Goal: Information Seeking & Learning: Learn about a topic

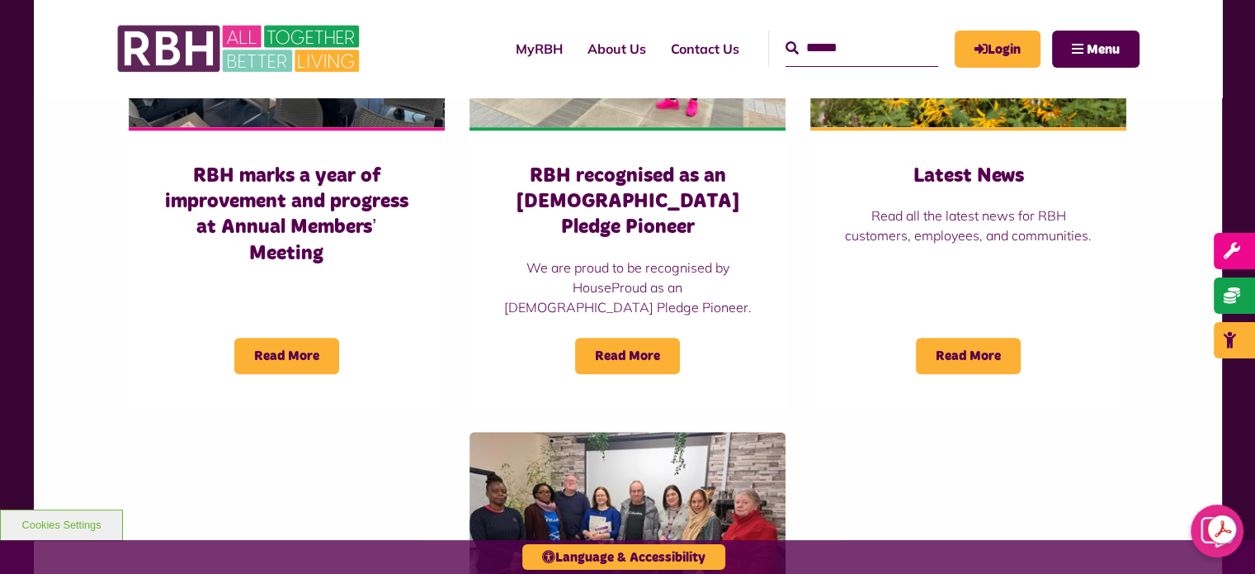
scroll to position [1316, 0]
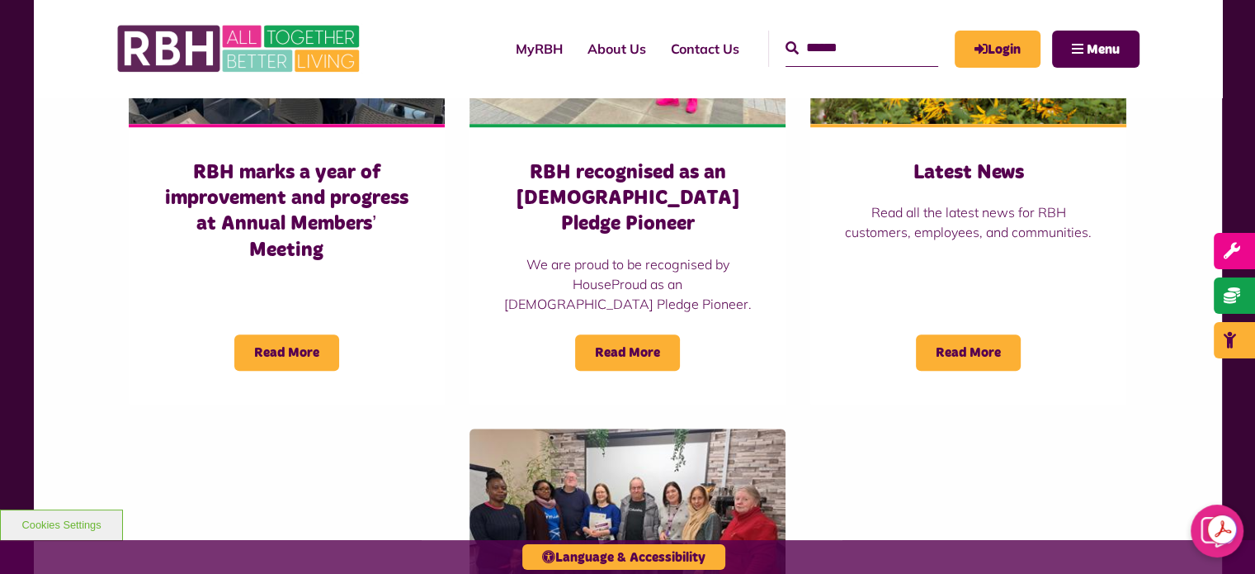
drag, startPoint x: 1261, startPoint y: 35, endPoint x: 1263, endPoint y: 308, distance: 272.4
click at [1254, 308] on html "Skip to main content Enable accessibility for low vision Open the accessibility…" at bounding box center [627, 14] width 1255 height 2661
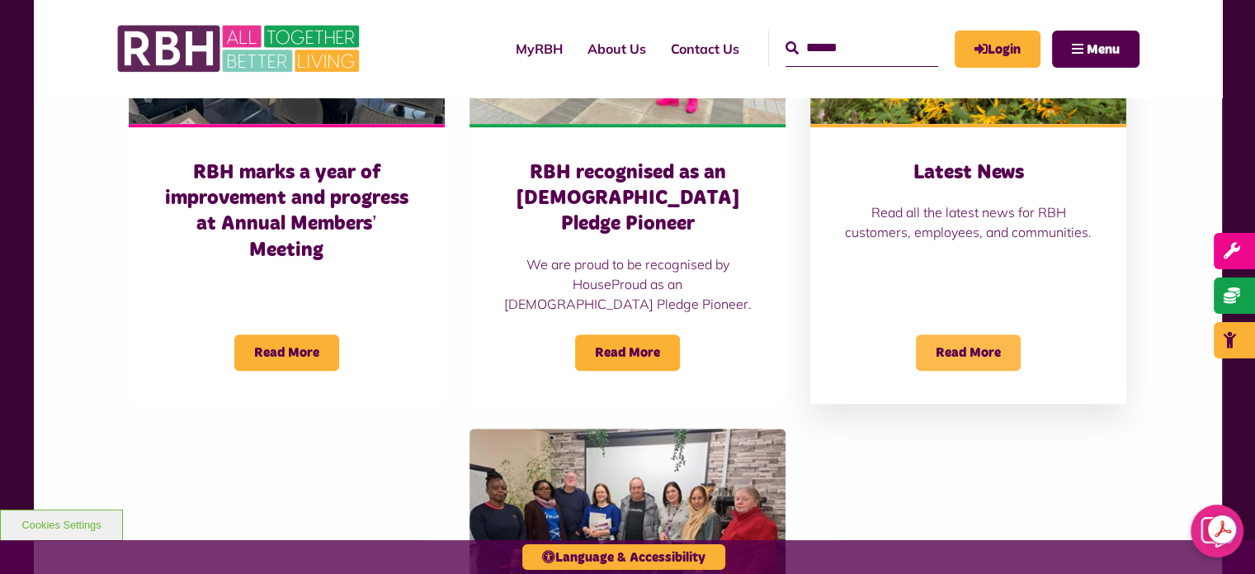
click at [957, 334] on span "Read More" at bounding box center [968, 352] width 105 height 36
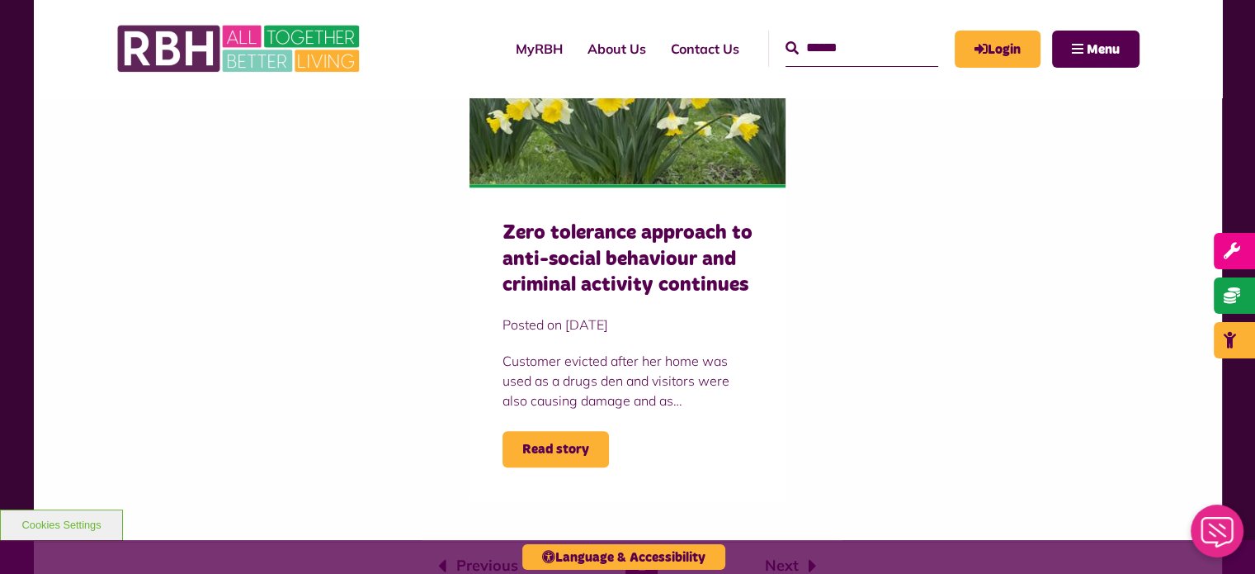
scroll to position [1711, 0]
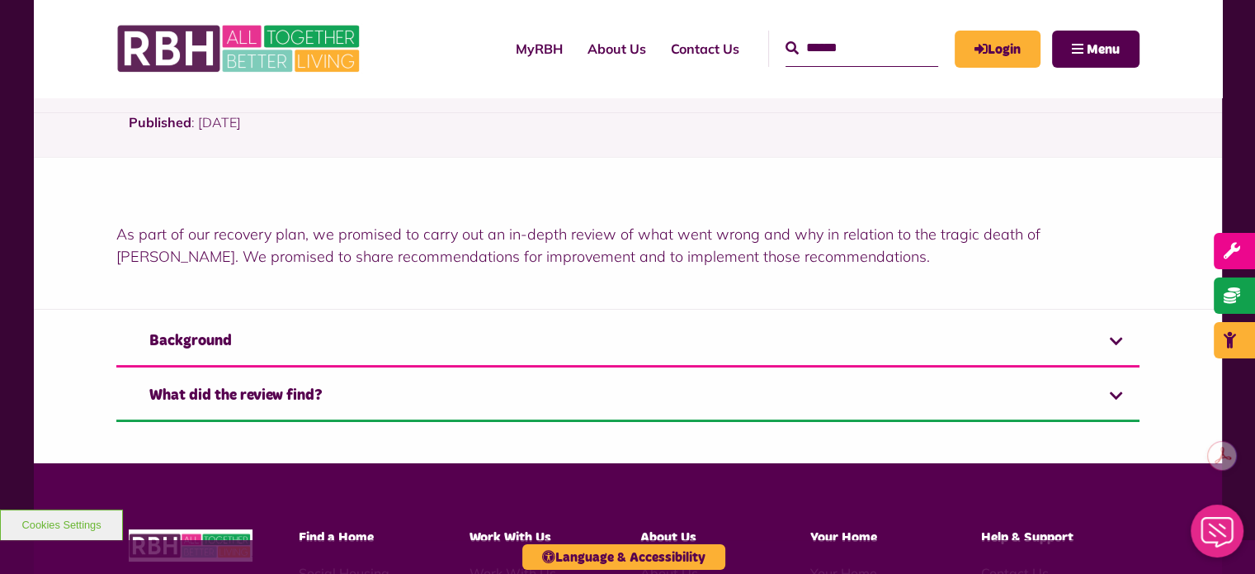
scroll to position [345, 0]
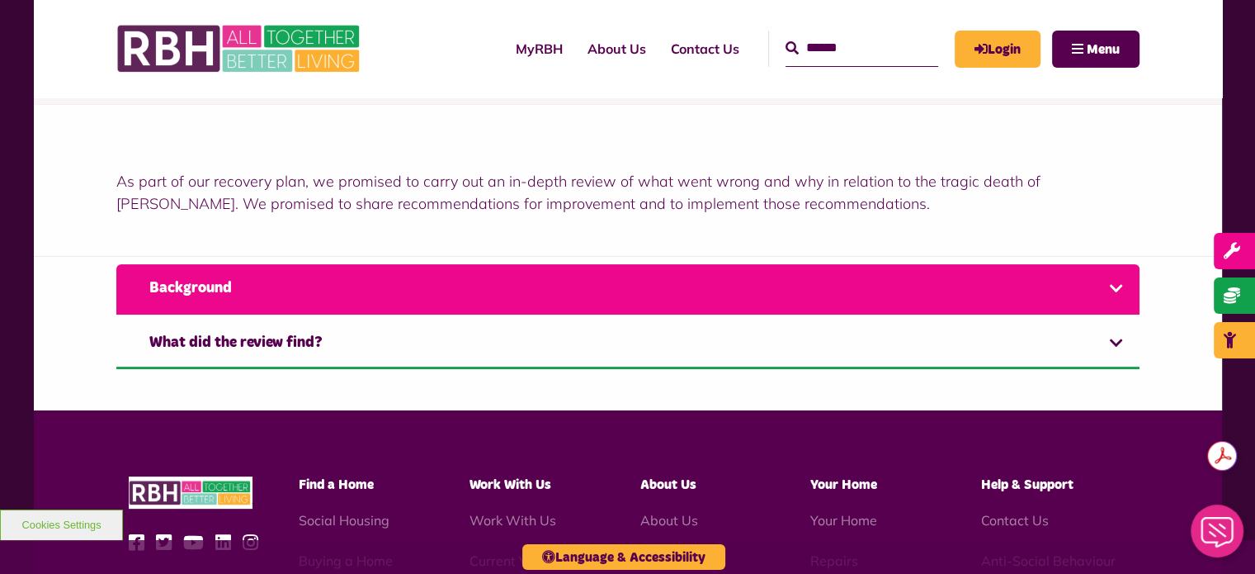
click at [1112, 290] on link "Background" at bounding box center [627, 289] width 1023 height 50
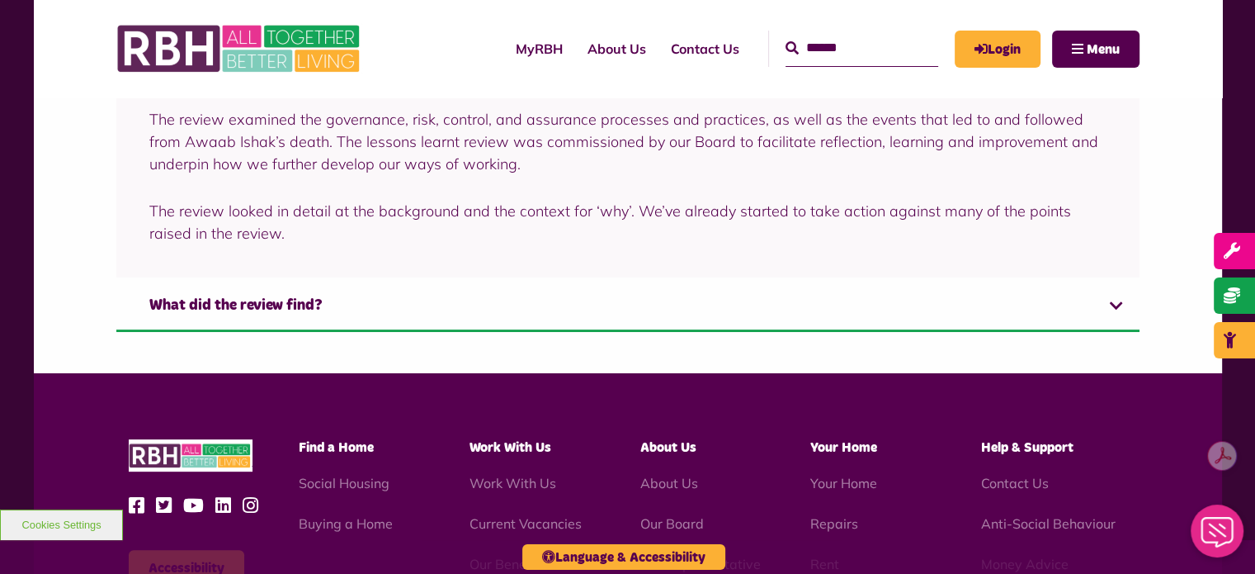
scroll to position [601, 0]
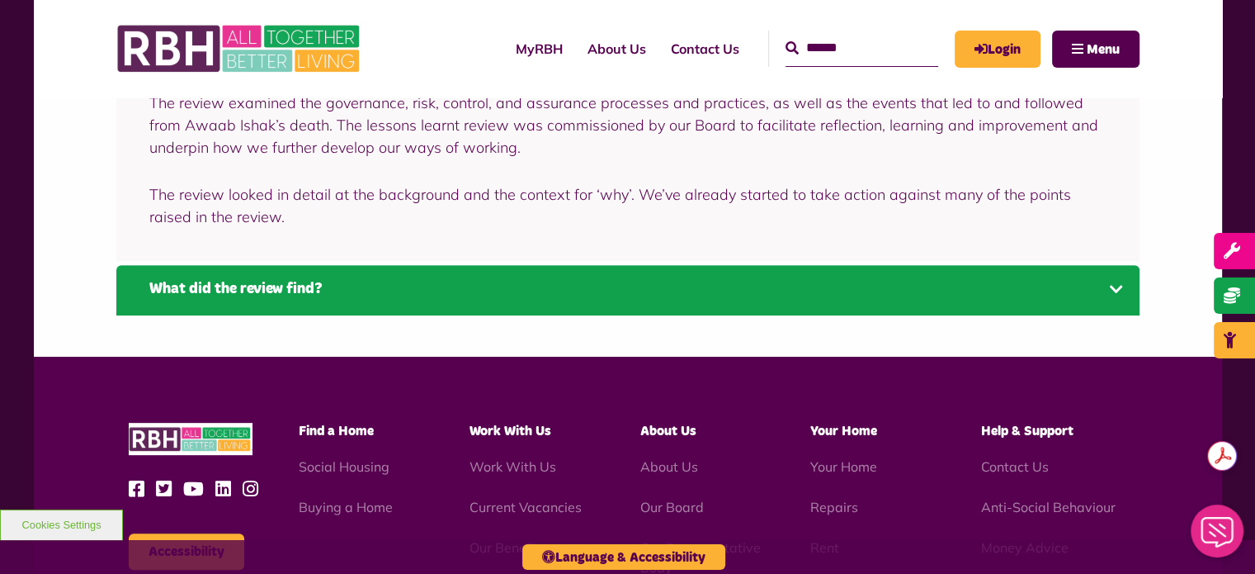
click at [1122, 286] on link "What did the review find?" at bounding box center [627, 290] width 1023 height 50
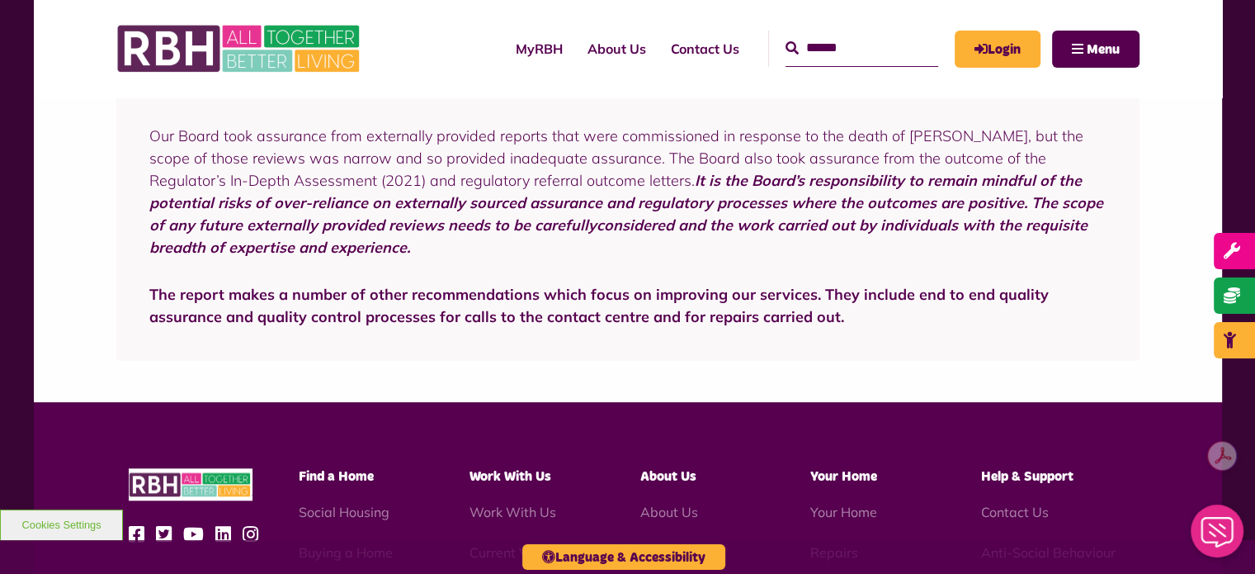
scroll to position [1749, 0]
